Goal: Check status: Check status

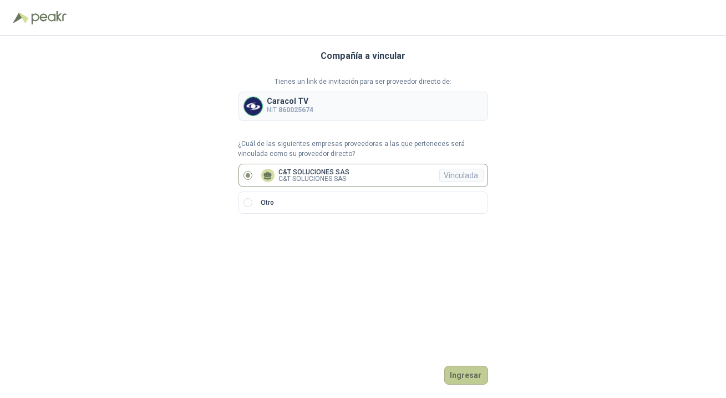
click at [474, 368] on button "Ingresar" at bounding box center [467, 375] width 44 height 19
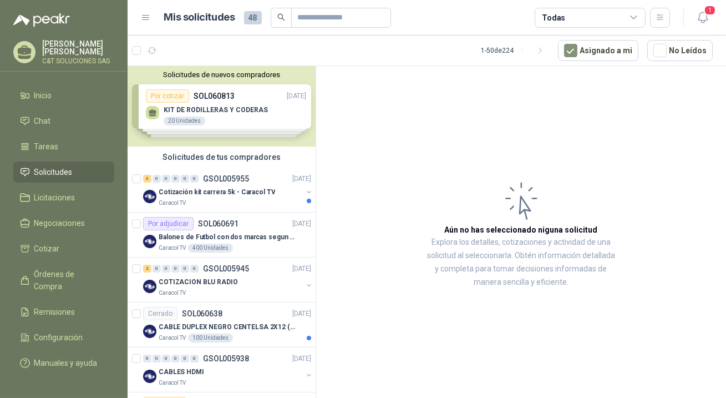
click at [39, 170] on span "Solicitudes" at bounding box center [53, 172] width 38 height 12
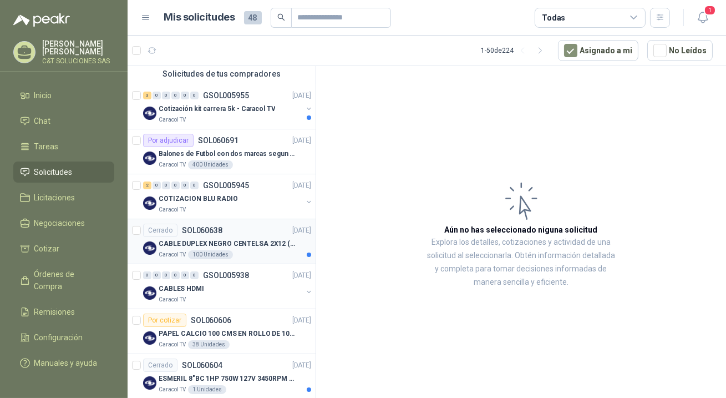
scroll to position [100, 0]
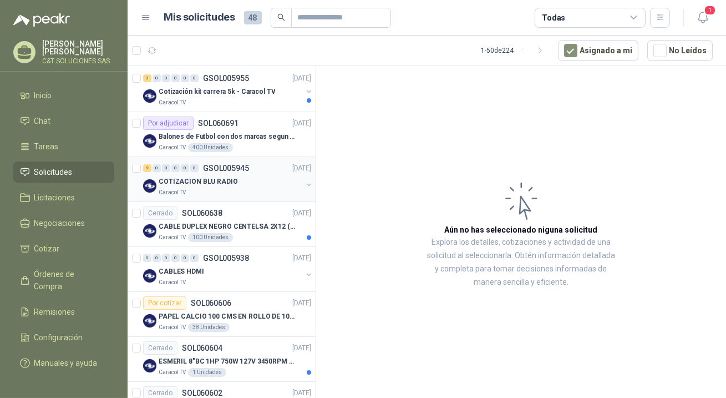
click at [183, 181] on p "COTIZACION BLU RADIO" at bounding box center [198, 181] width 79 height 11
